Goal: Information Seeking & Learning: Learn about a topic

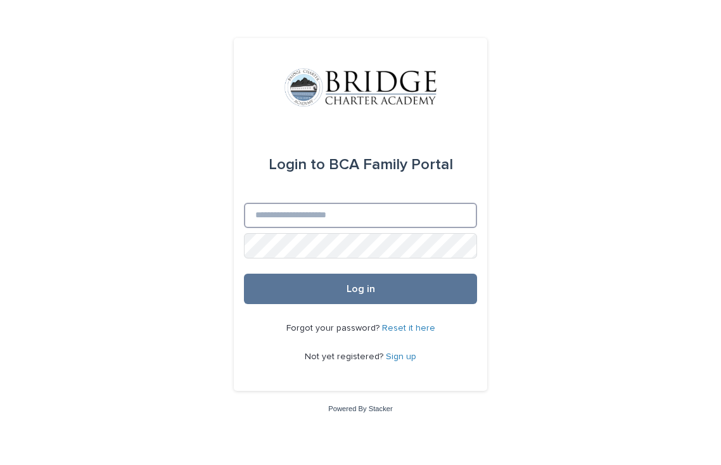
type input "**********"
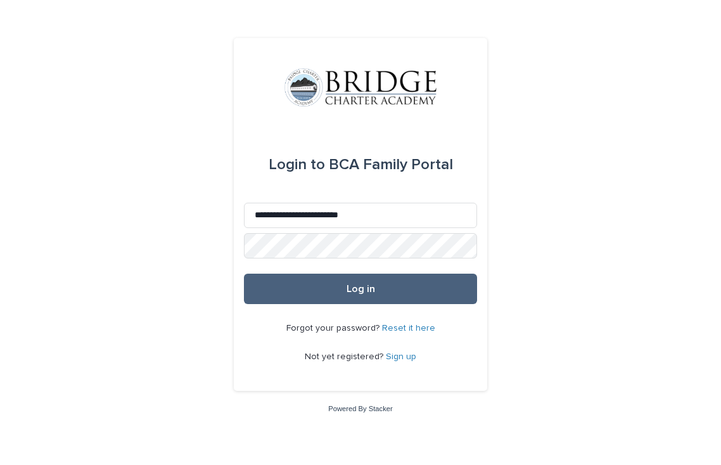
click at [327, 293] on button "Log in" at bounding box center [360, 289] width 233 height 30
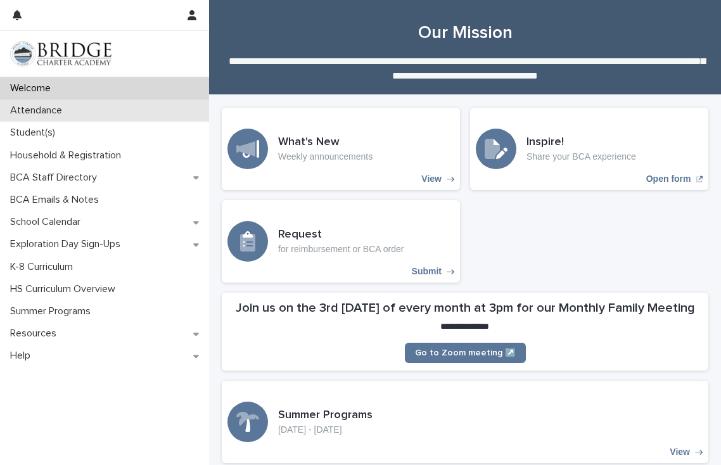
click at [30, 110] on p "Attendance" at bounding box center [38, 111] width 67 height 12
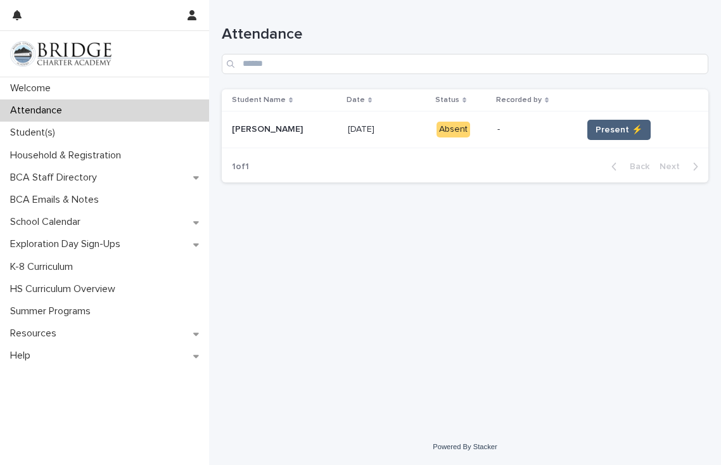
click at [597, 131] on span "Present ⚡" at bounding box center [618, 130] width 47 height 13
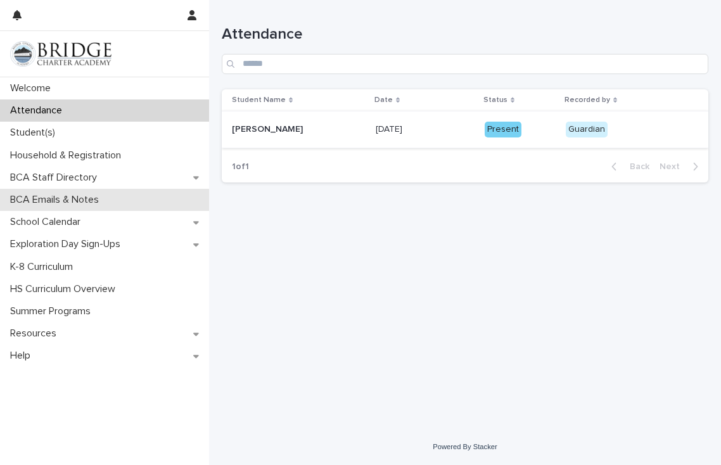
click at [91, 198] on p "BCA Emails & Notes" at bounding box center [57, 200] width 104 height 12
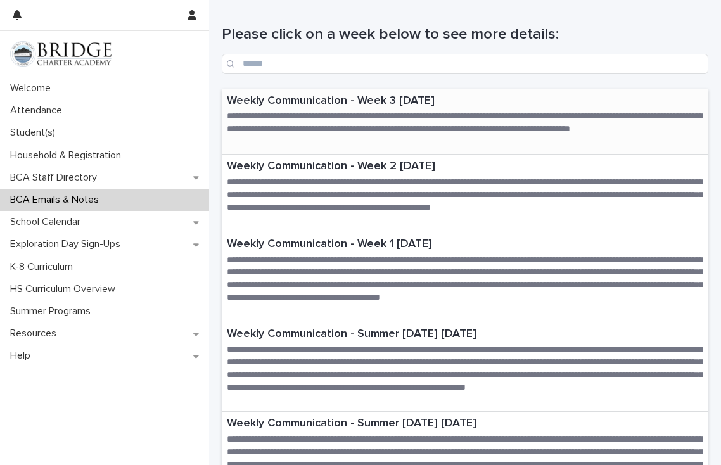
click at [333, 99] on p "Weekly Communication - Week 3 [DATE]" at bounding box center [465, 101] width 476 height 14
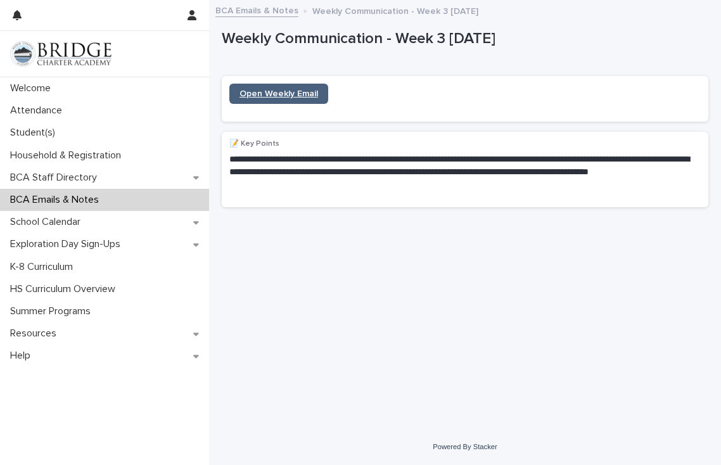
click at [295, 94] on span "Open Weekly Email" at bounding box center [278, 93] width 79 height 9
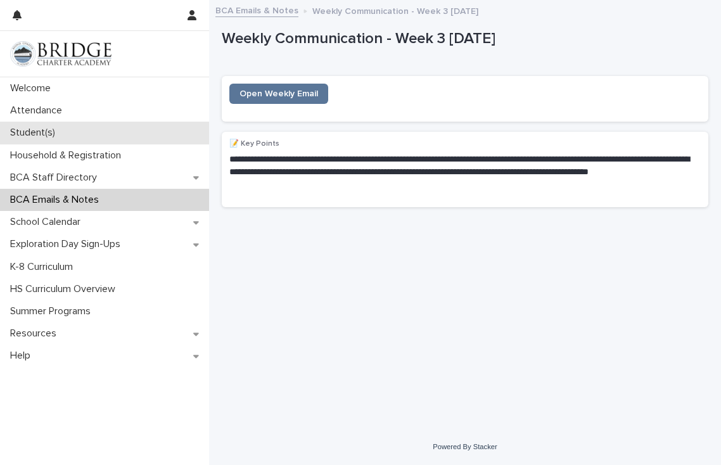
click at [40, 134] on p "Student(s)" at bounding box center [35, 133] width 60 height 12
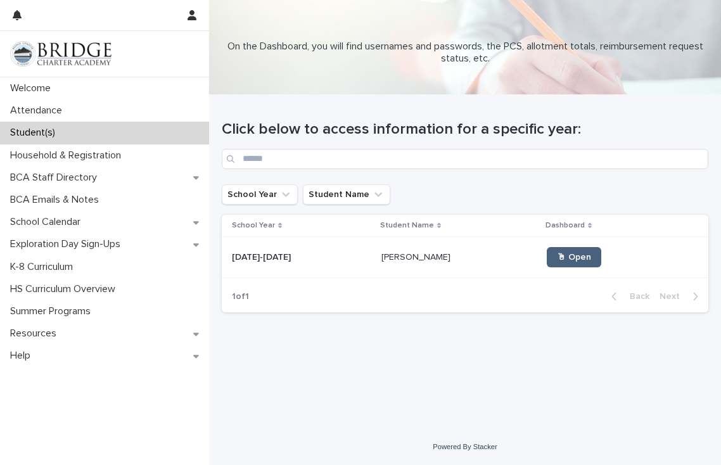
click at [557, 253] on span "🖱 Open" at bounding box center [574, 257] width 34 height 9
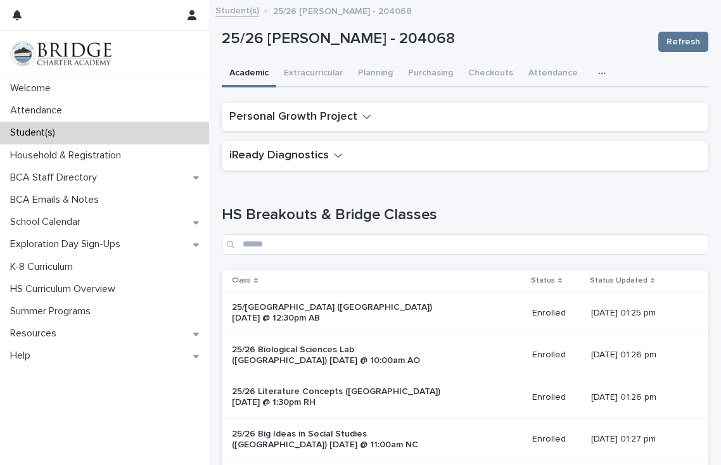
drag, startPoint x: 556, startPoint y: 253, endPoint x: 720, endPoint y: 317, distance: 176.5
click at [388, 72] on button "Planning" at bounding box center [375, 74] width 50 height 27
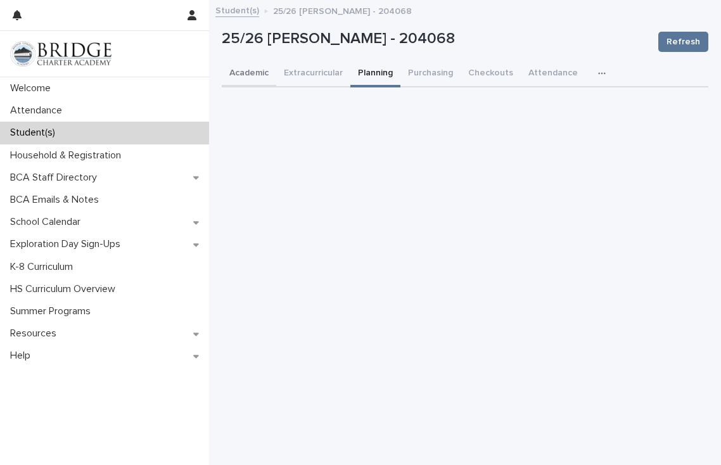
click at [257, 73] on button "Academic" at bounding box center [249, 74] width 54 height 27
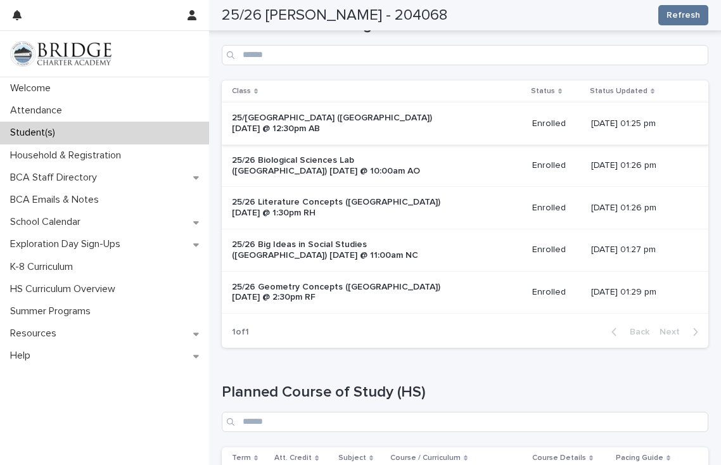
scroll to position [172, 0]
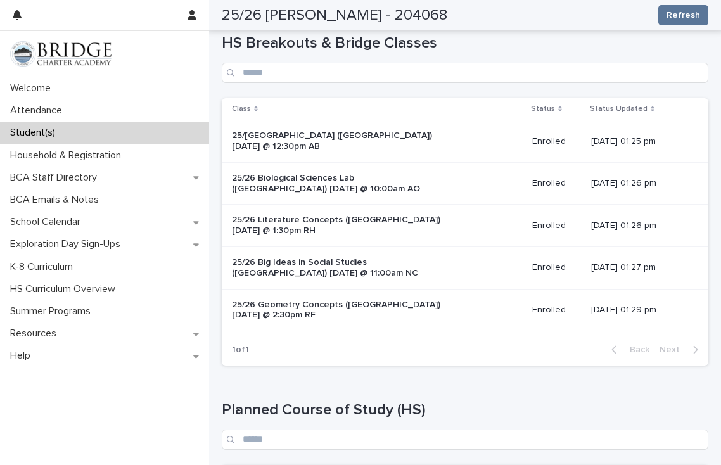
click at [306, 217] on p "25/26 Literature Concepts ([GEOGRAPHIC_DATA]) [DATE] @ 1:30pm RH" at bounding box center [337, 226] width 211 height 22
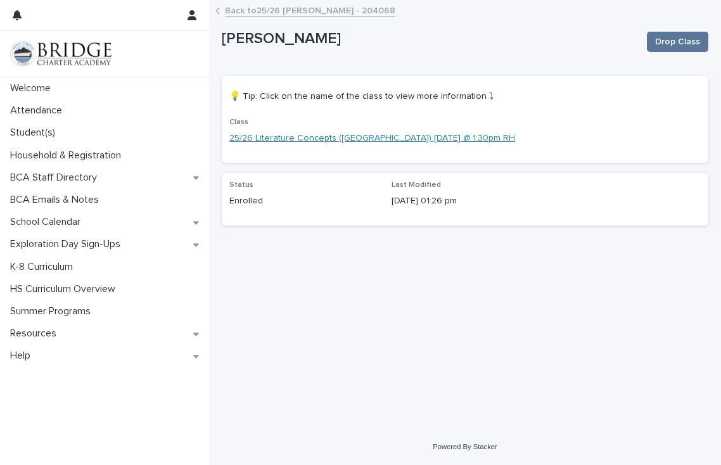
click at [312, 137] on link "25/26 Literature Concepts ([GEOGRAPHIC_DATA]) [DATE] @ 1:30pm RH" at bounding box center [372, 138] width 286 height 13
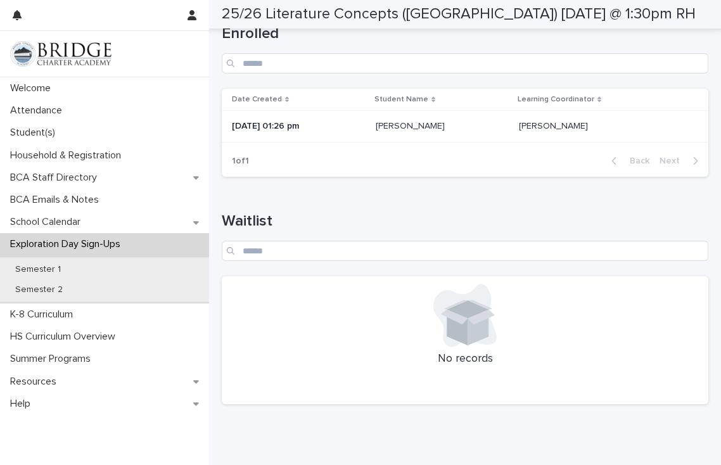
scroll to position [752, 0]
click at [49, 266] on p "Semester 1" at bounding box center [38, 269] width 66 height 11
